Goal: Task Accomplishment & Management: Manage account settings

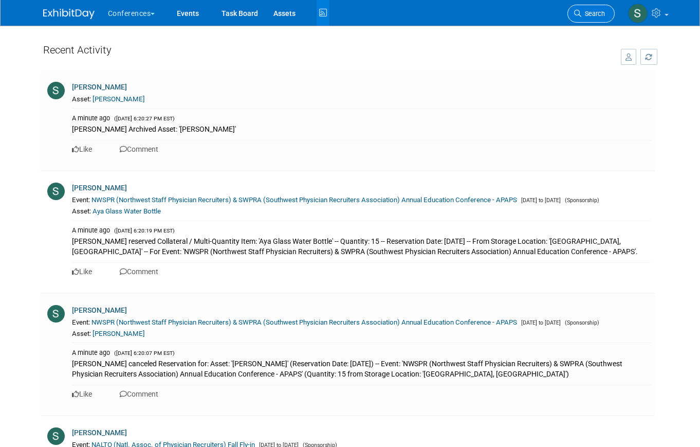
click at [598, 19] on link "Search" at bounding box center [591, 14] width 47 height 18
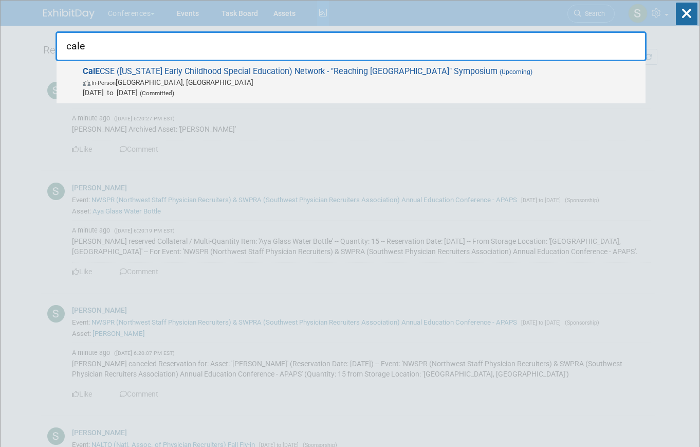
type input "cale"
click at [343, 86] on span "In-Person [GEOGRAPHIC_DATA], [GEOGRAPHIC_DATA]" at bounding box center [362, 82] width 558 height 10
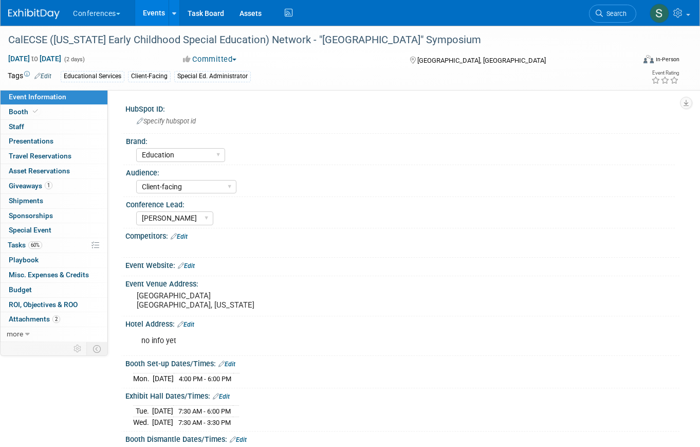
select select "Education"
select select "Client-facing"
select select "Sophie"
click at [56, 111] on link "Booth" at bounding box center [54, 112] width 107 height 14
select select "8' tabletop"
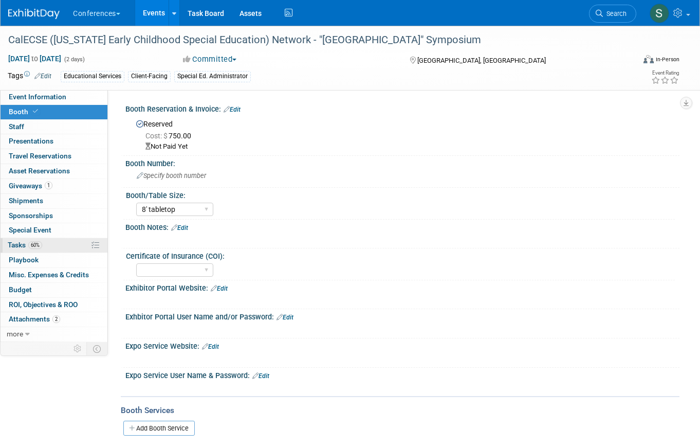
click at [50, 250] on link "60% Tasks 60%" at bounding box center [54, 245] width 107 height 14
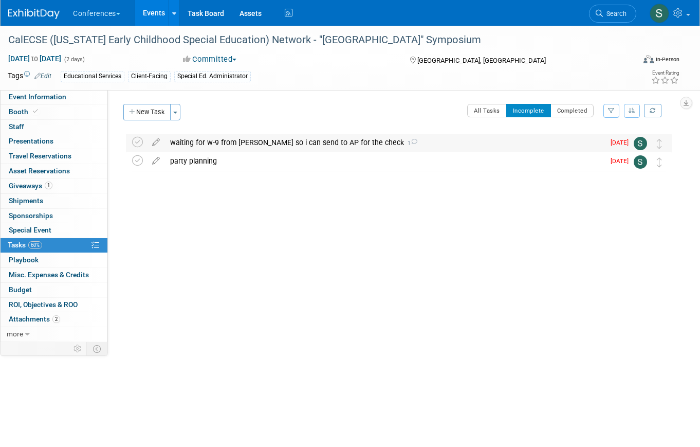
click at [212, 140] on div "waiting for w-9 from michelle so i can send to AP for the check 1" at bounding box center [385, 142] width 440 height 17
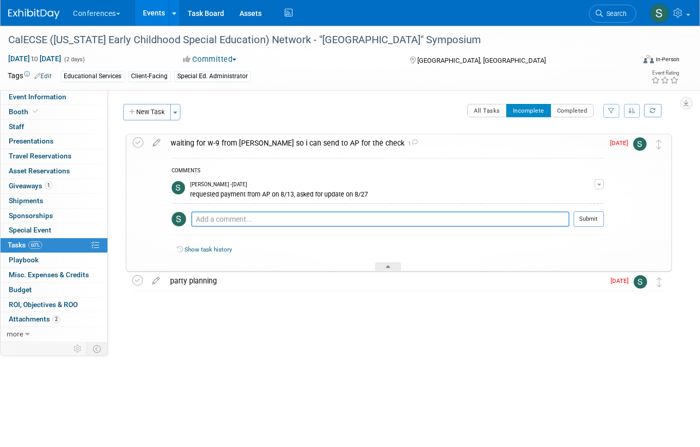
click at [205, 214] on textarea at bounding box center [380, 218] width 378 height 15
type textarea "confirmed receipt on 8/29"
click at [593, 217] on button "Submit" at bounding box center [589, 218] width 30 height 15
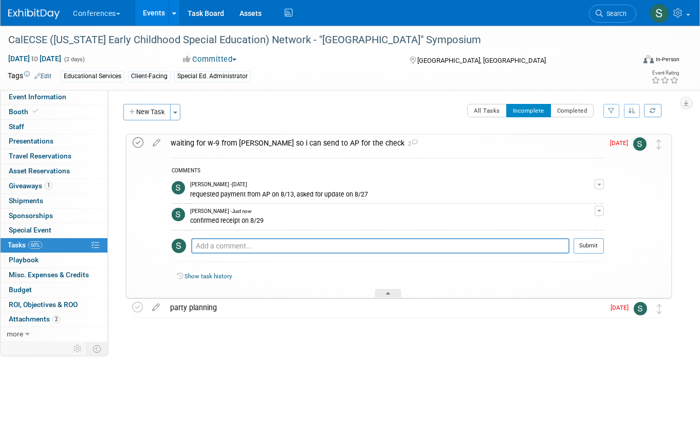
click at [140, 140] on icon at bounding box center [138, 142] width 11 height 11
